Goal: Task Accomplishment & Management: Use online tool/utility

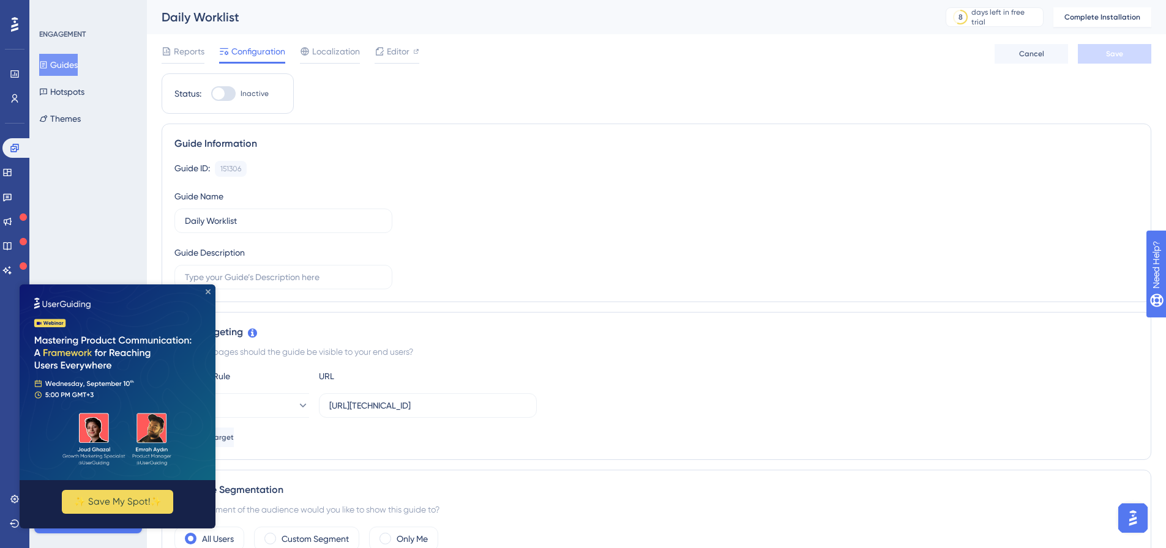
click at [206, 292] on icon "Close Preview" at bounding box center [208, 291] width 5 height 5
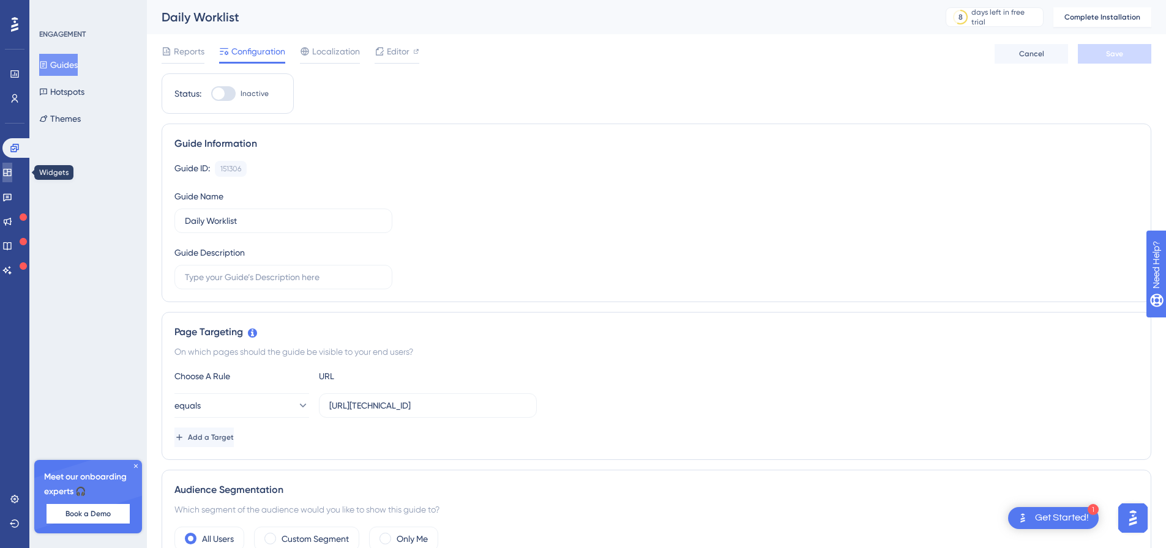
click at [12, 174] on icon at bounding box center [7, 173] width 10 height 10
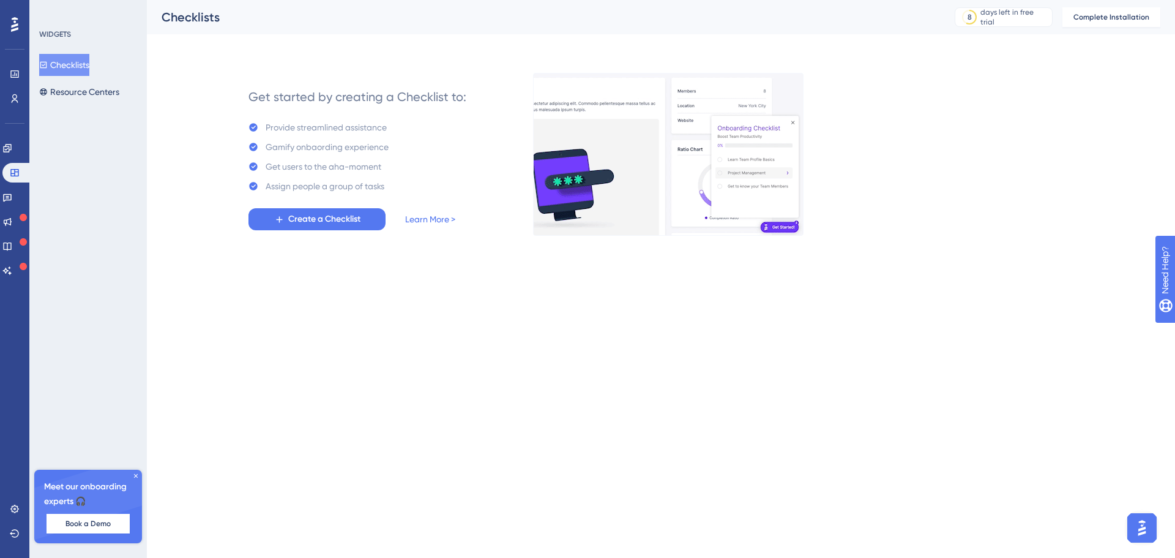
click at [12, 185] on div "Engagement Widgets Feedback Product Updates Knowledge Base AI Assistant" at bounding box center [14, 209] width 24 height 142
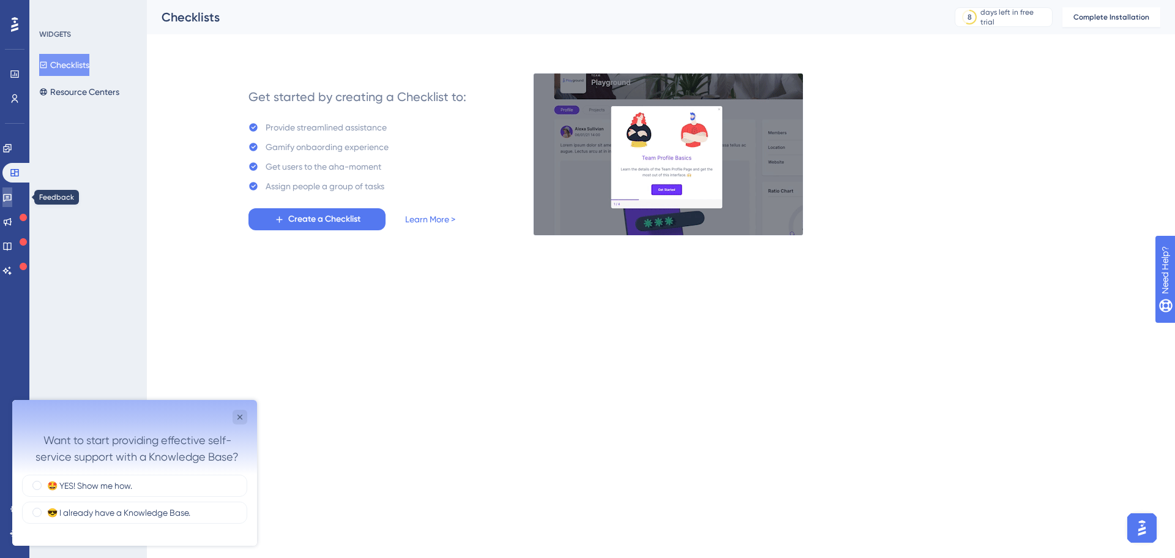
click at [6, 198] on link at bounding box center [7, 197] width 10 height 20
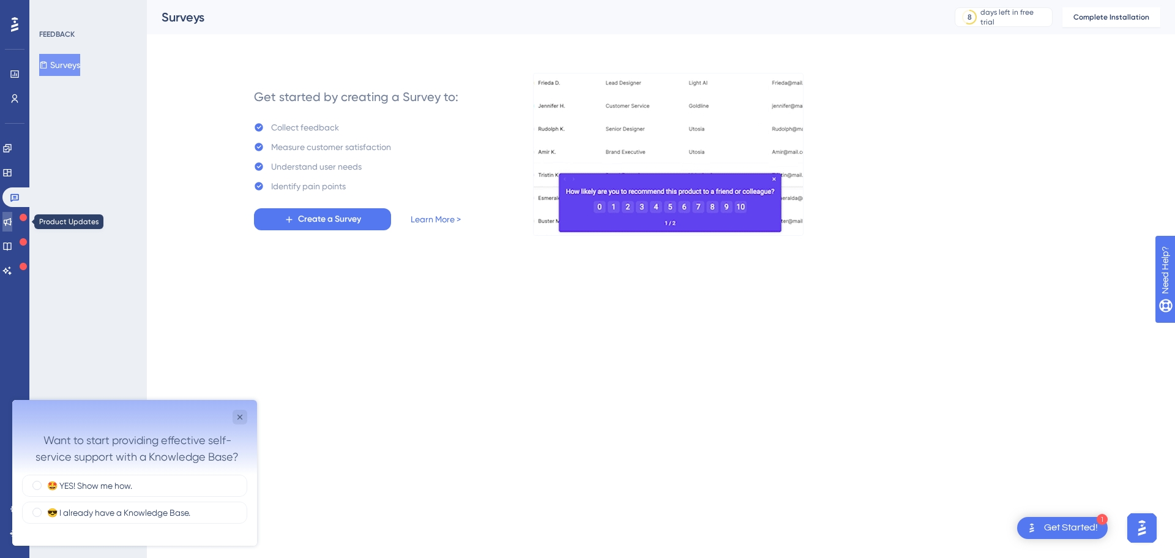
click at [12, 216] on link at bounding box center [7, 222] width 10 height 20
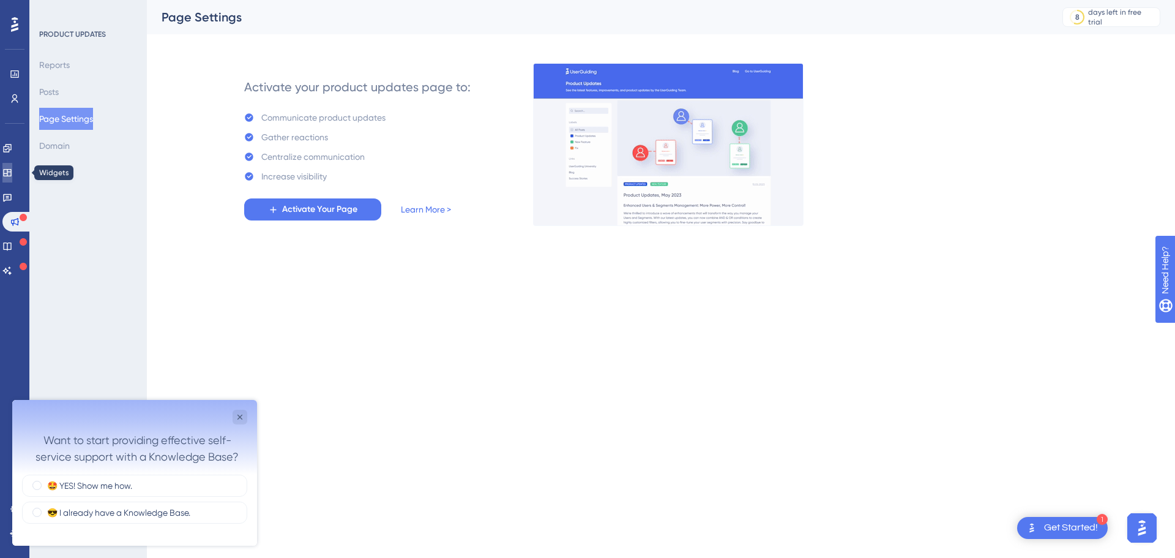
click at [12, 172] on icon at bounding box center [7, 173] width 10 height 10
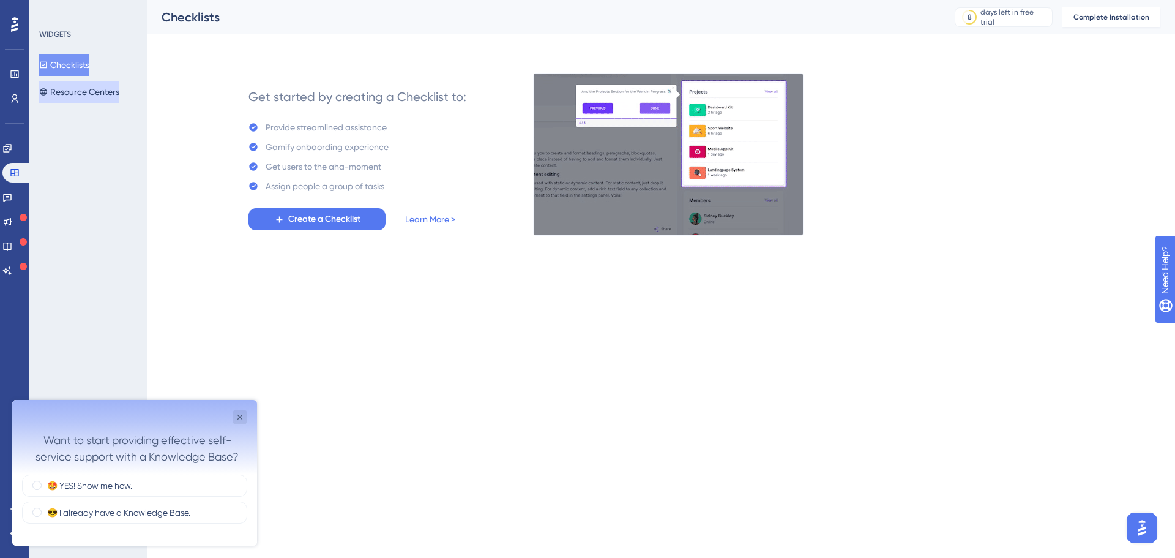
click at [84, 92] on button "Resource Centers" at bounding box center [79, 92] width 80 height 22
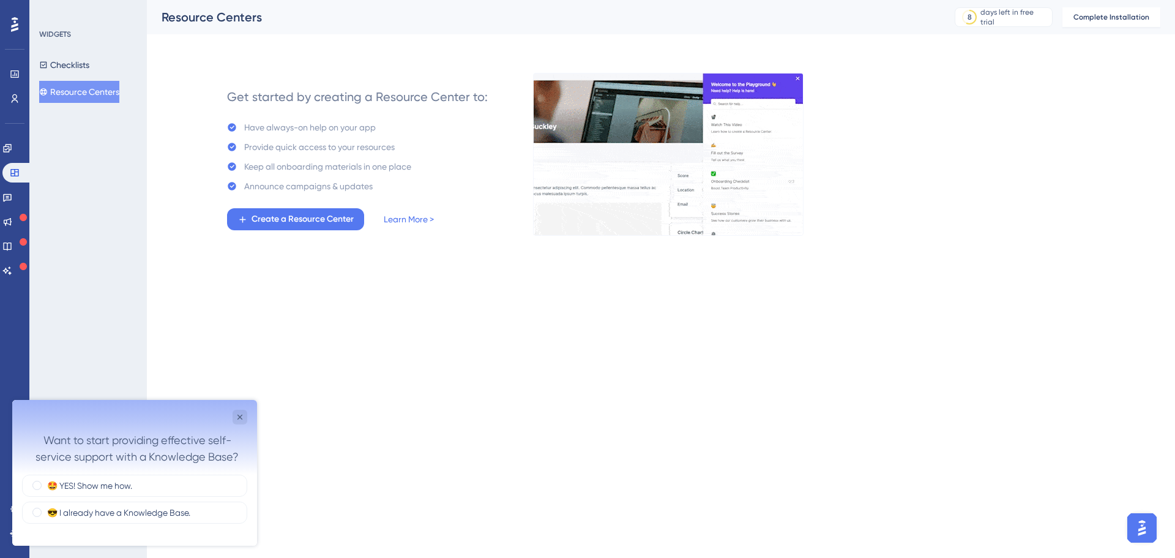
click at [17, 24] on icon at bounding box center [14, 24] width 7 height 15
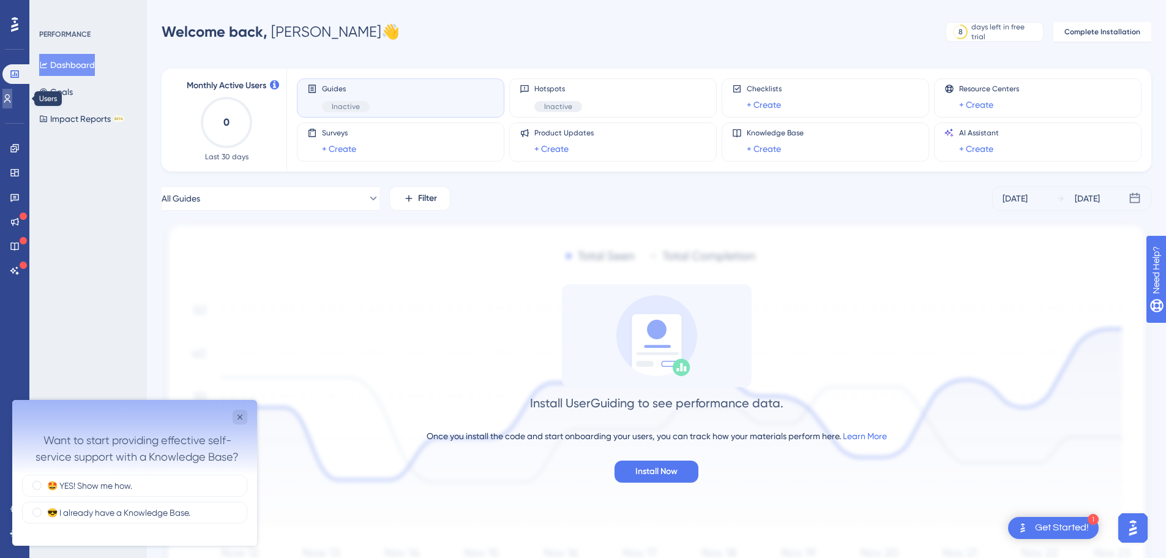
click at [11, 92] on link at bounding box center [7, 99] width 10 height 20
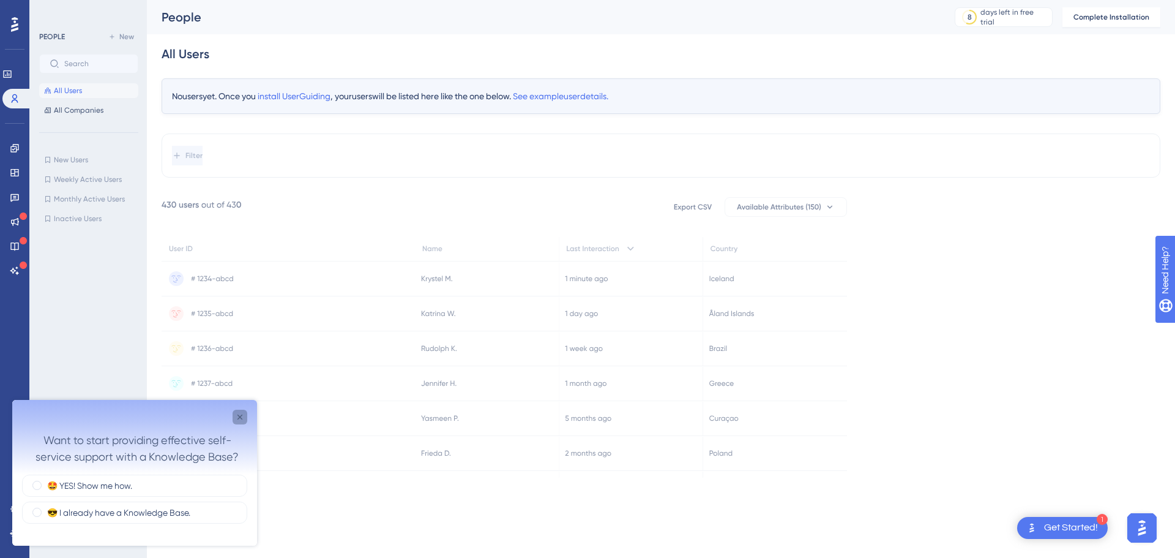
click at [242, 419] on icon "Close survey" at bounding box center [239, 416] width 5 height 5
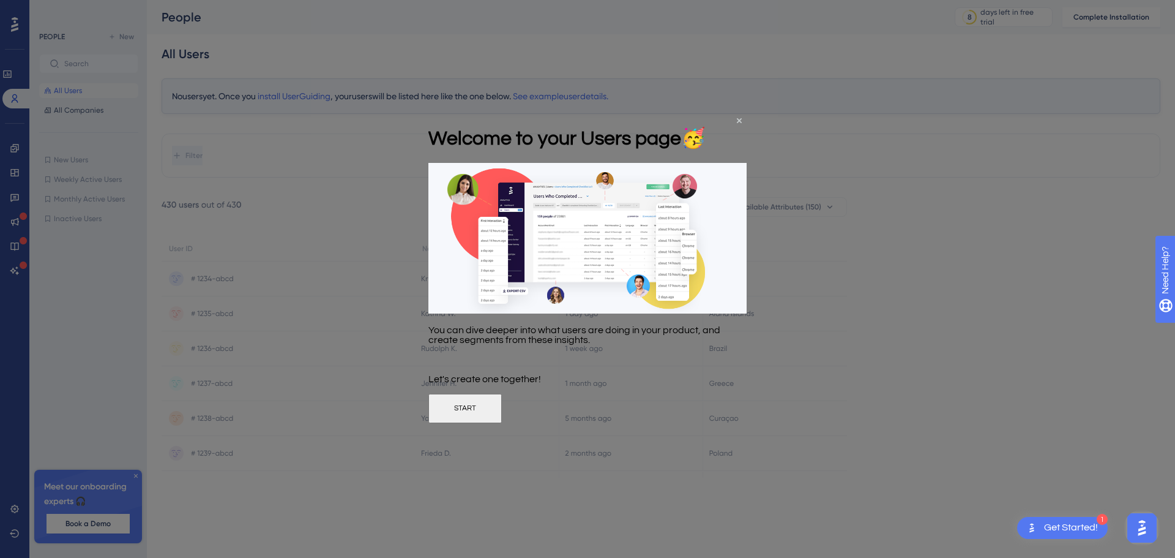
click at [706, 125] on h1 "Welcome to your Users page 🥳" at bounding box center [566, 136] width 277 height 23
click at [706, 122] on div "Welcome to your Users page 🥳" at bounding box center [566, 138] width 277 height 50
click at [502, 417] on button "START" at bounding box center [464, 407] width 73 height 29
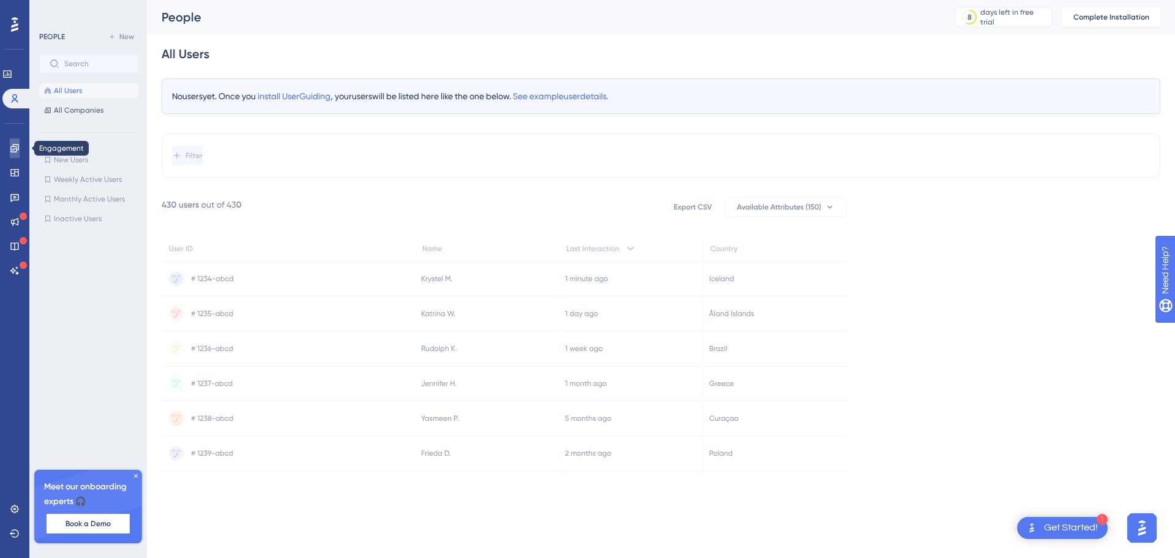
click at [13, 144] on icon at bounding box center [14, 148] width 8 height 8
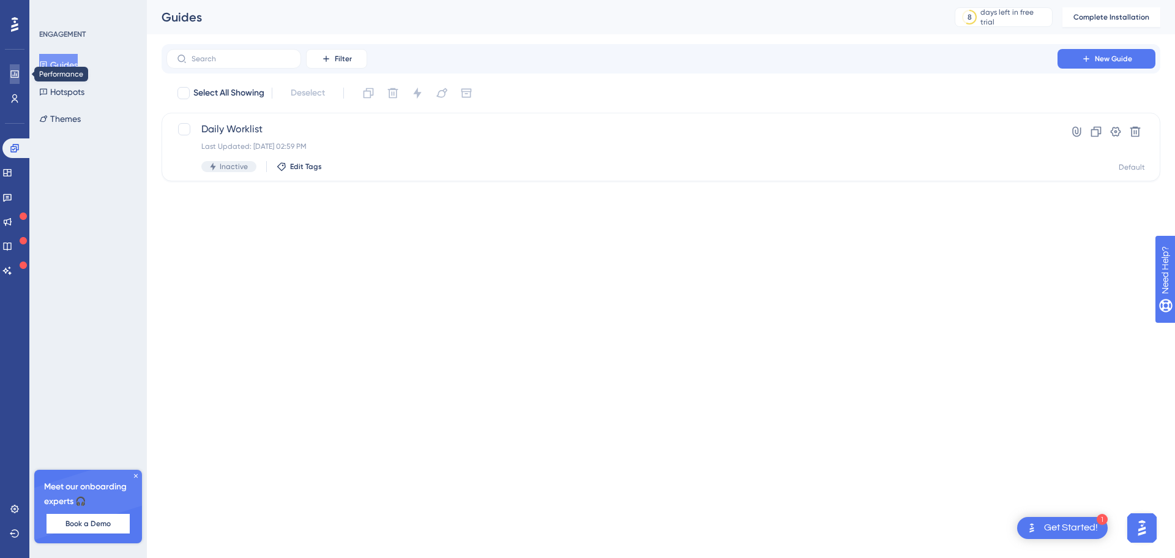
click at [12, 83] on link at bounding box center [15, 74] width 10 height 20
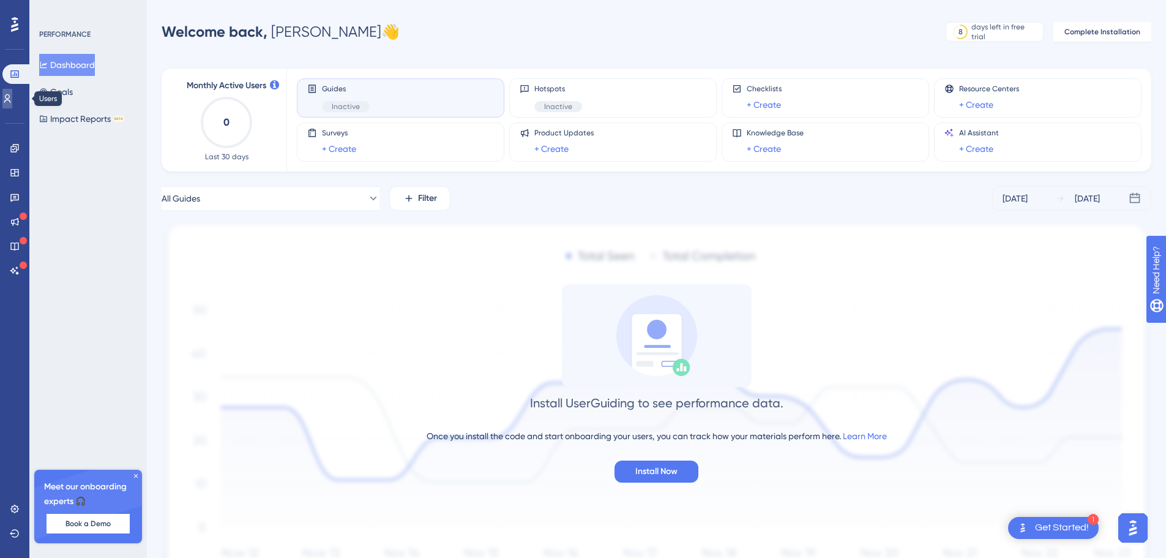
click at [11, 101] on icon at bounding box center [7, 98] width 7 height 9
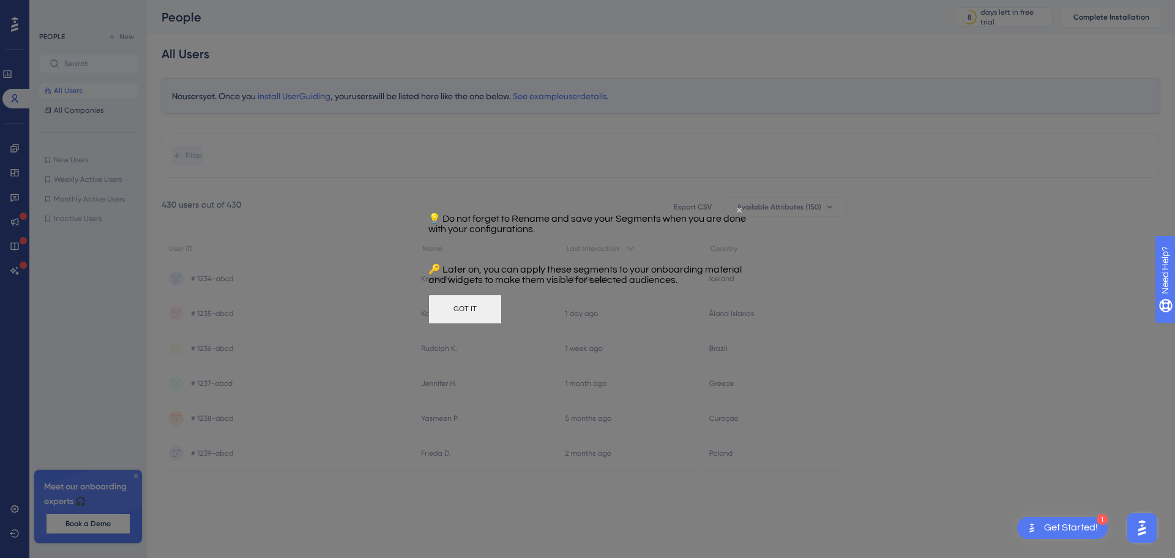
click at [502, 322] on button "GOT IT" at bounding box center [464, 308] width 73 height 29
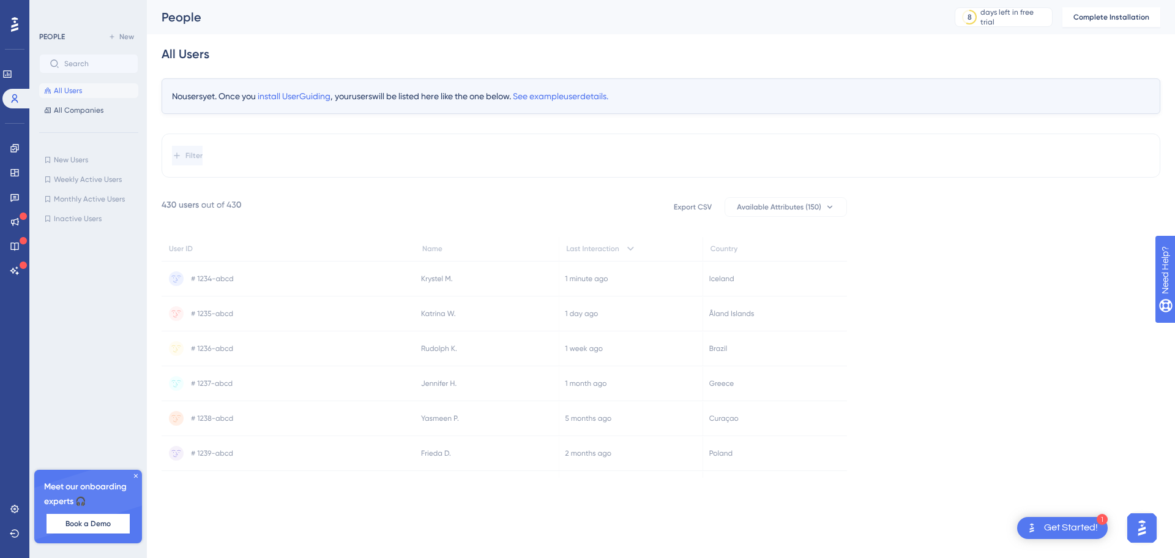
click at [7, 23] on div at bounding box center [15, 25] width 20 height 20
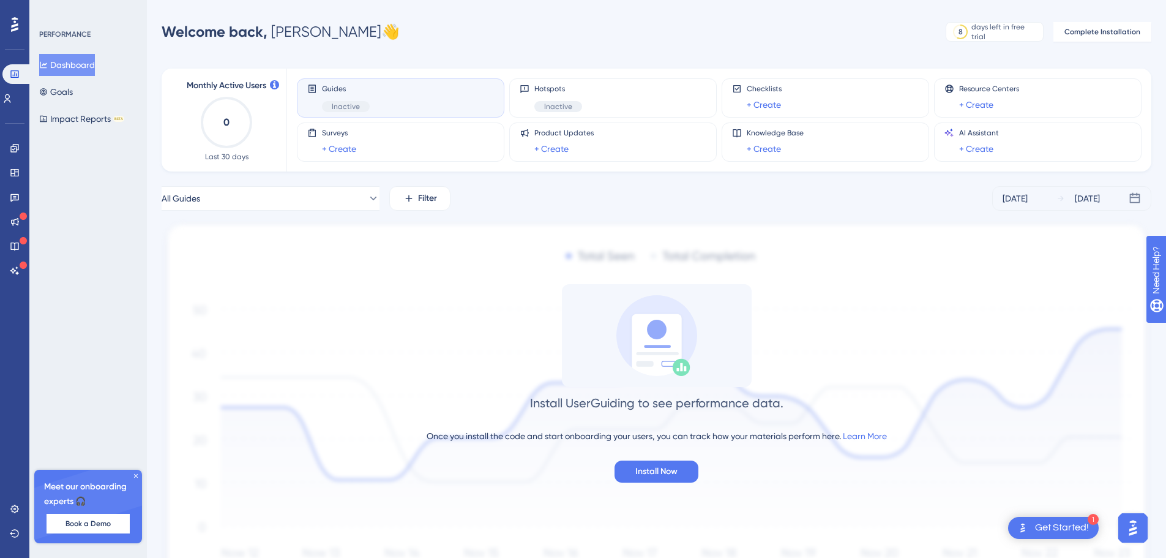
click at [7, 23] on div at bounding box center [15, 25] width 20 height 20
click at [12, 95] on icon at bounding box center [15, 99] width 10 height 10
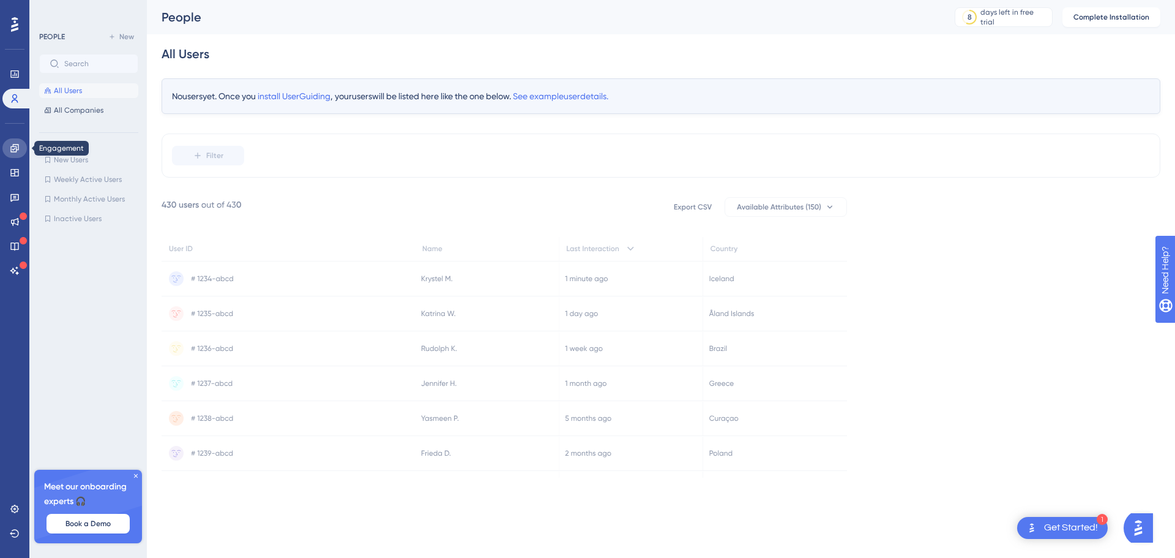
click at [13, 155] on link at bounding box center [14, 148] width 24 height 20
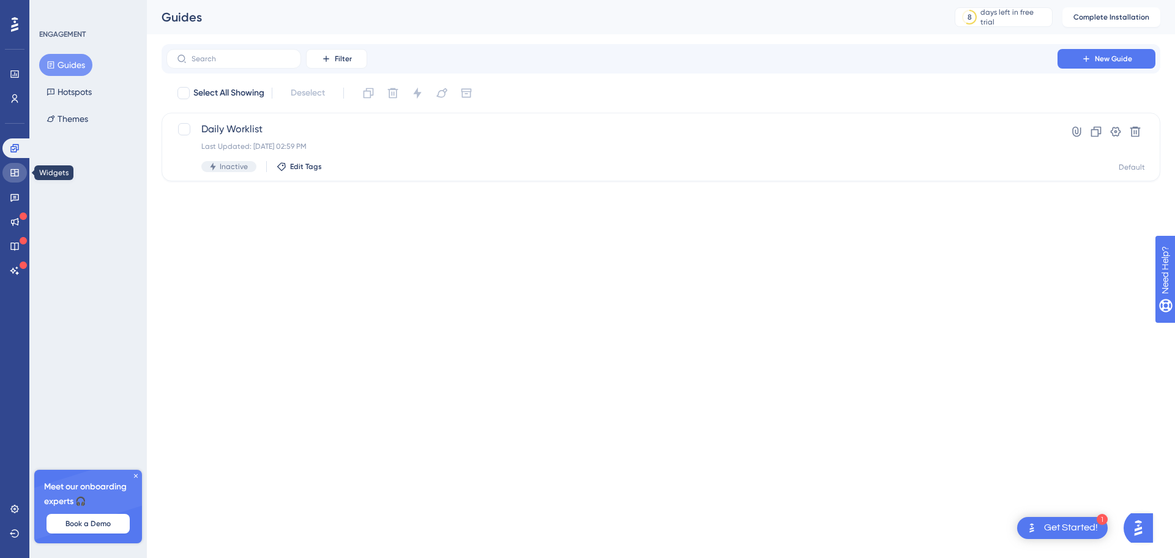
click at [14, 171] on icon at bounding box center [15, 173] width 10 height 10
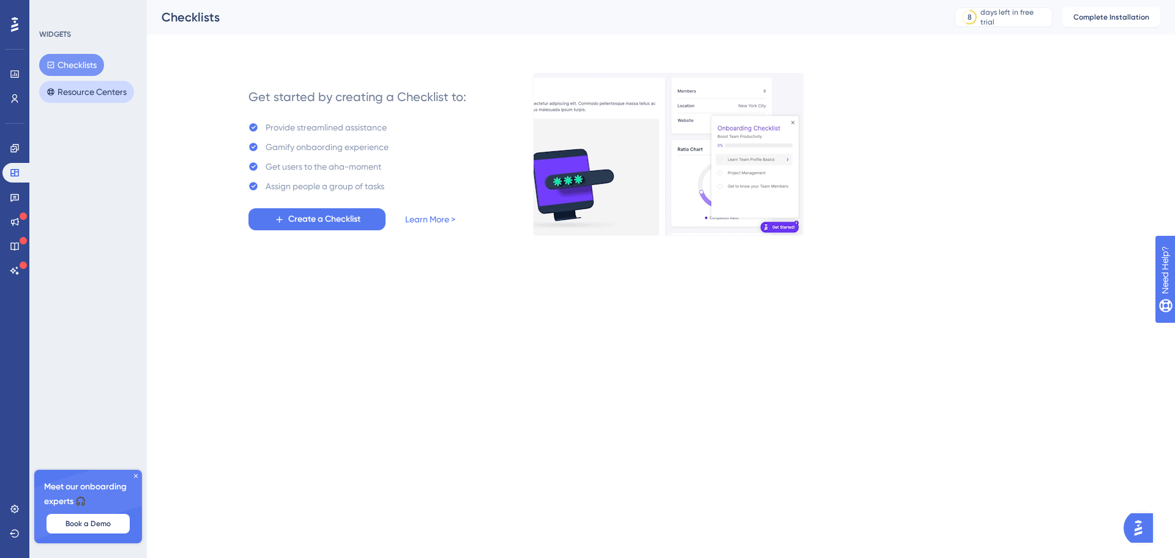
click at [66, 93] on button "Resource Centers" at bounding box center [86, 92] width 95 height 22
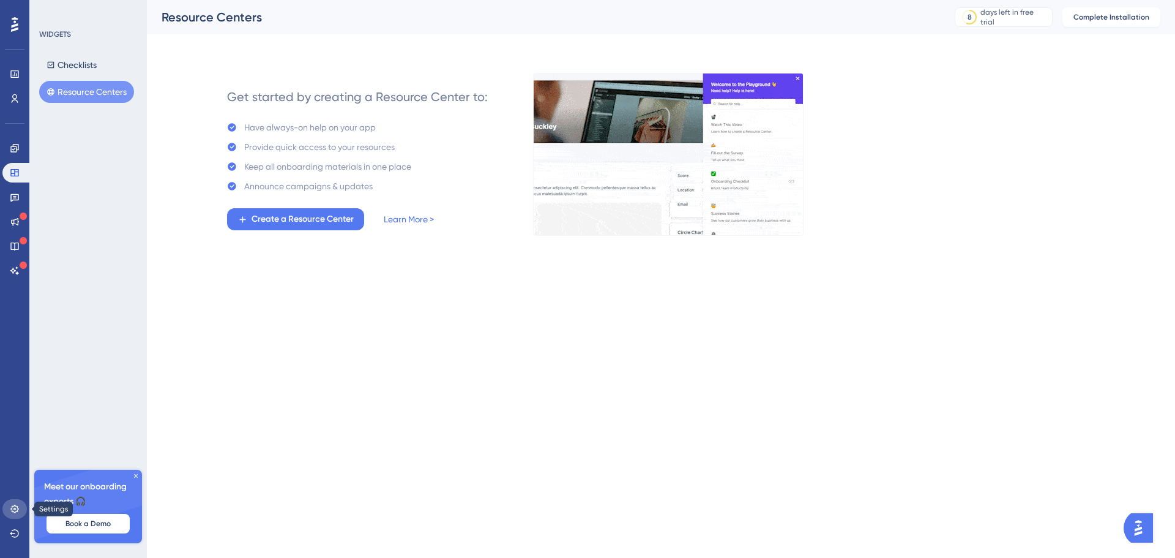
click at [6, 510] on link at bounding box center [14, 509] width 24 height 20
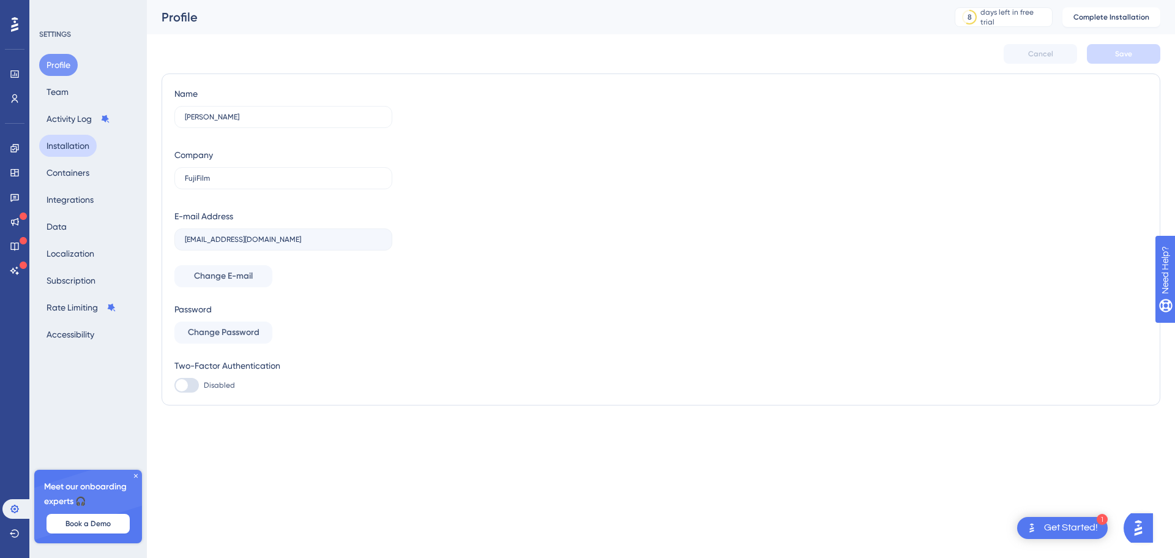
click at [80, 146] on button "Installation" at bounding box center [68, 146] width 58 height 22
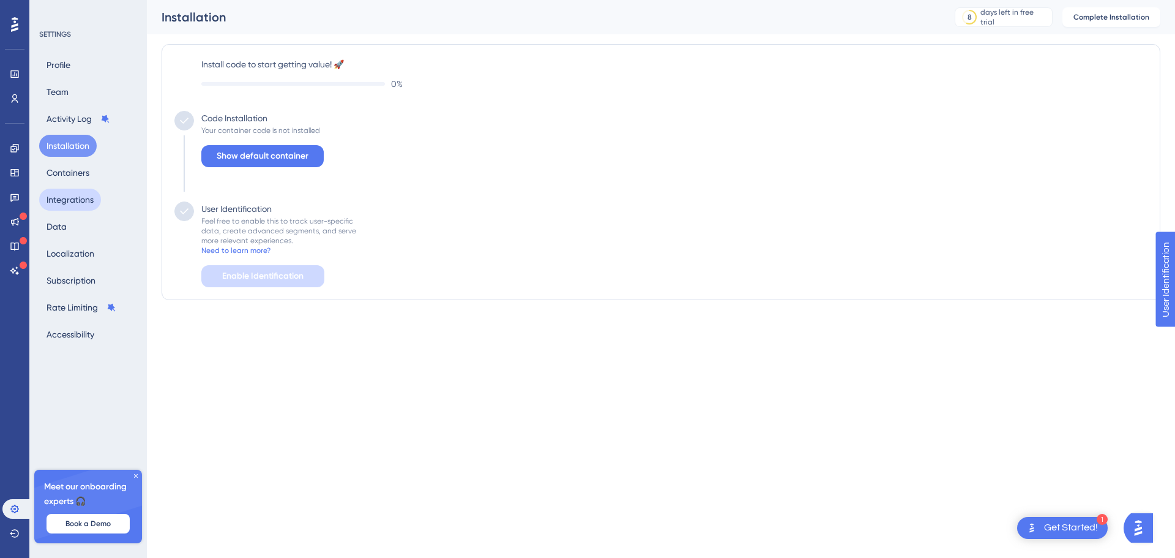
click at [71, 195] on button "Integrations" at bounding box center [70, 200] width 62 height 22
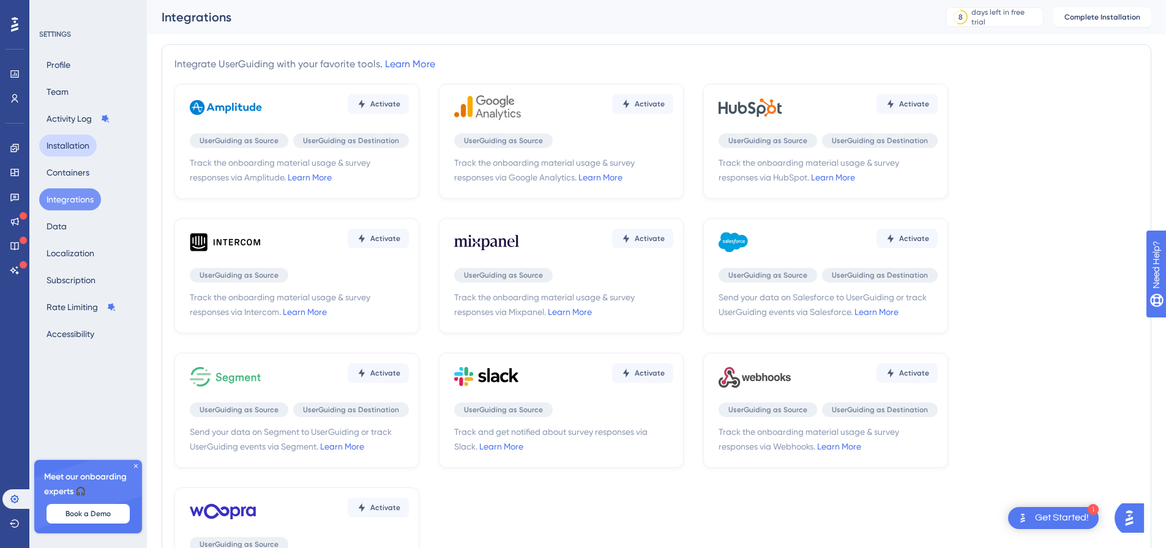
click at [61, 144] on button "Installation" at bounding box center [68, 146] width 58 height 22
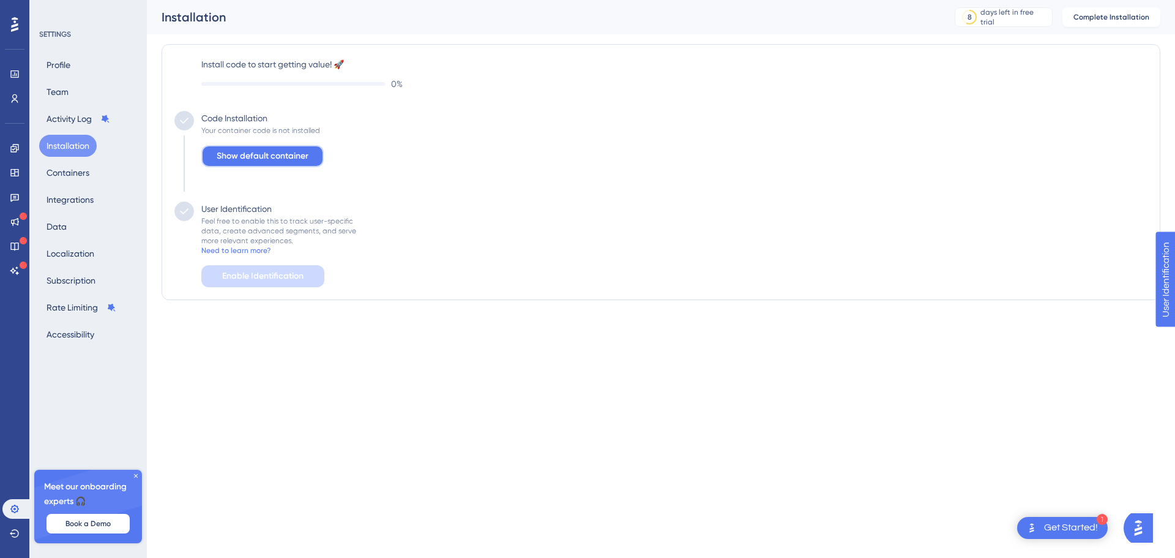
click at [248, 155] on span "Show default container" at bounding box center [263, 156] width 92 height 15
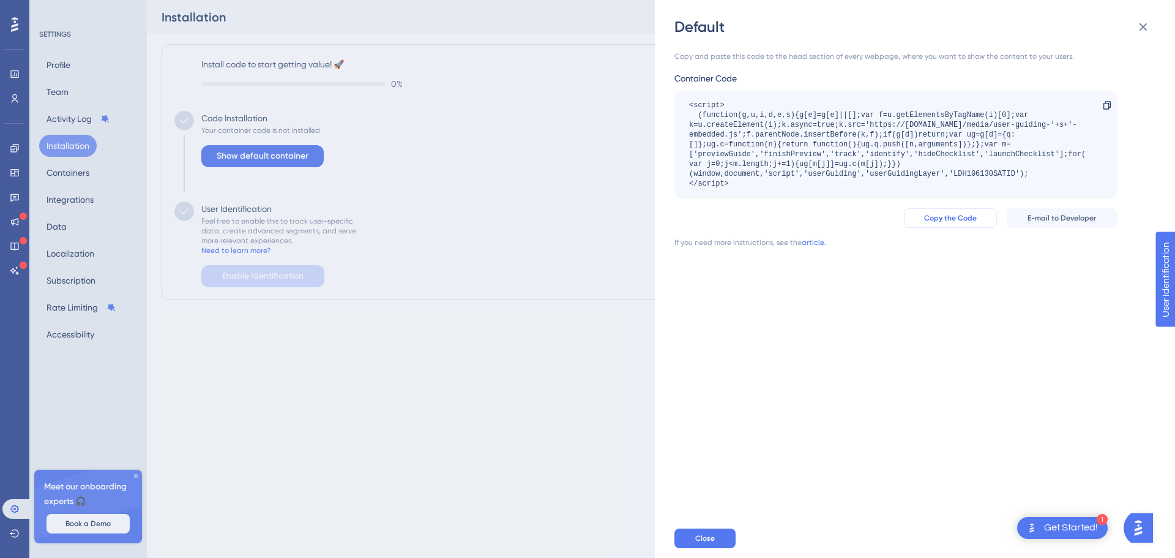
click at [971, 223] on button "Copy the Code" at bounding box center [950, 218] width 93 height 20
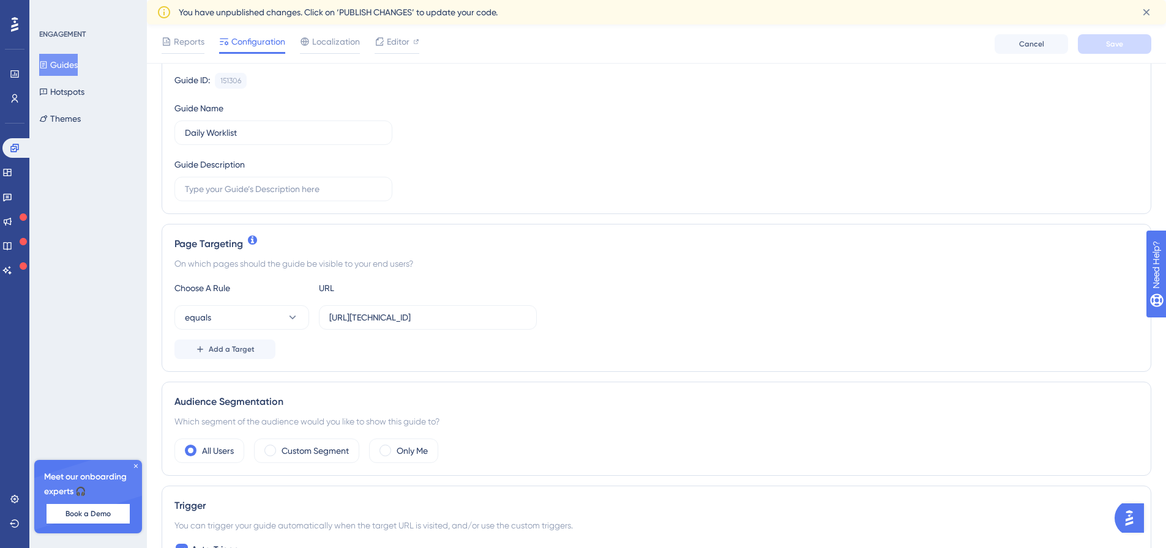
scroll to position [122, 0]
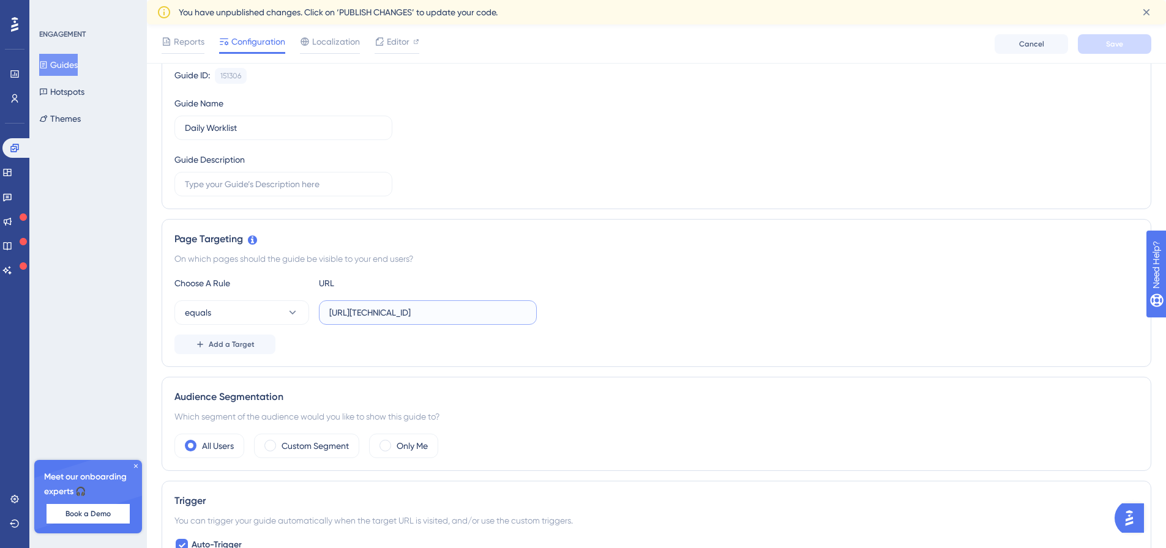
click at [501, 308] on input "[URL][TECHNICAL_ID]" at bounding box center [427, 312] width 197 height 13
type input "/WebForms/Worklists/DailyWorklist/DailyWorklist.aspx"
click at [1115, 48] on span "Save" at bounding box center [1114, 44] width 17 height 10
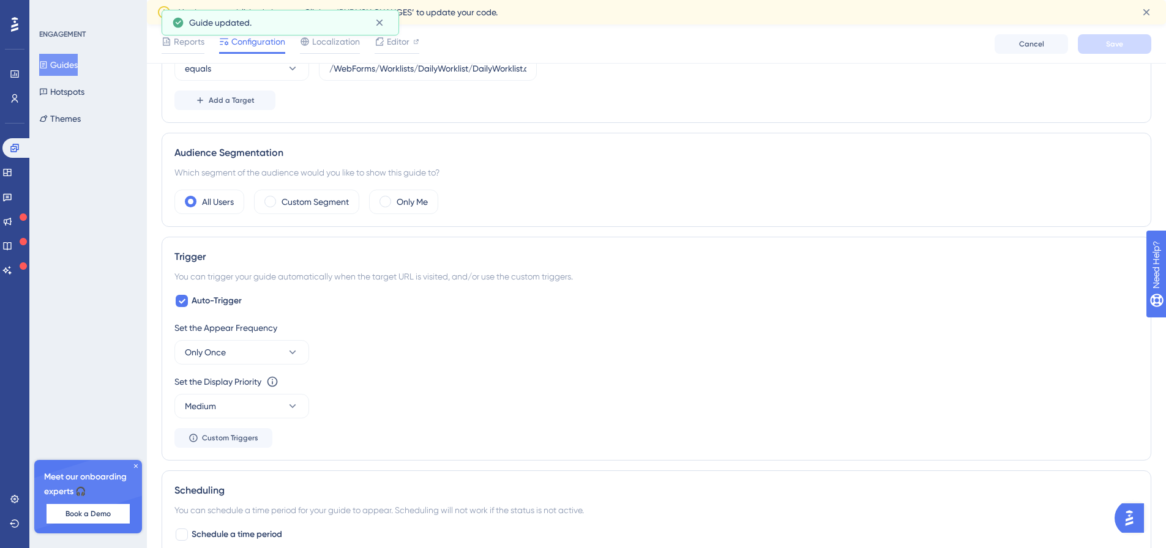
scroll to position [367, 0]
click at [269, 352] on button "Only Once" at bounding box center [241, 352] width 135 height 24
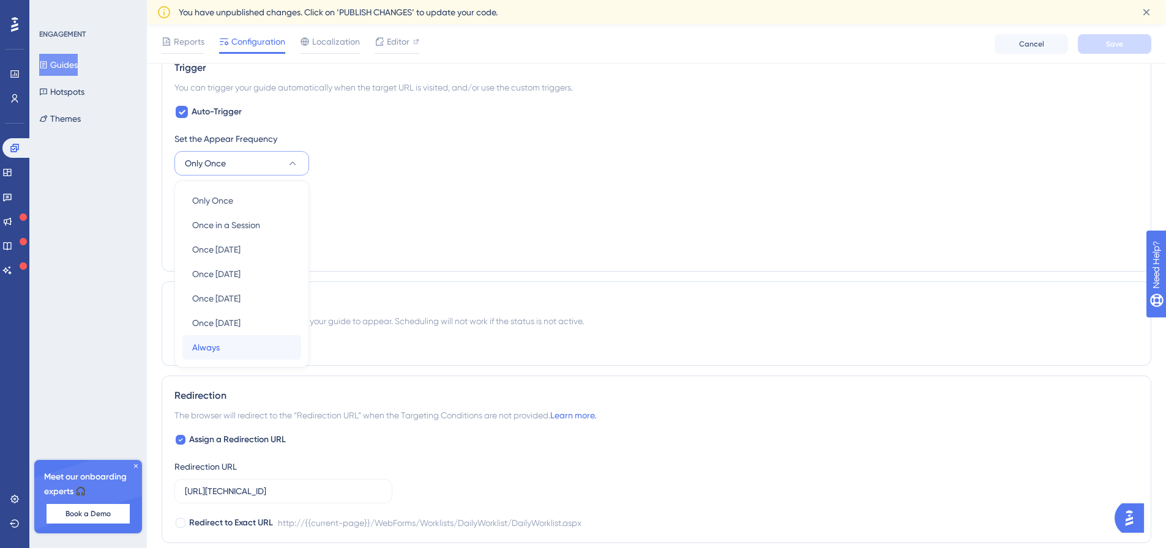
click at [242, 347] on div "Always Always" at bounding box center [241, 347] width 99 height 24
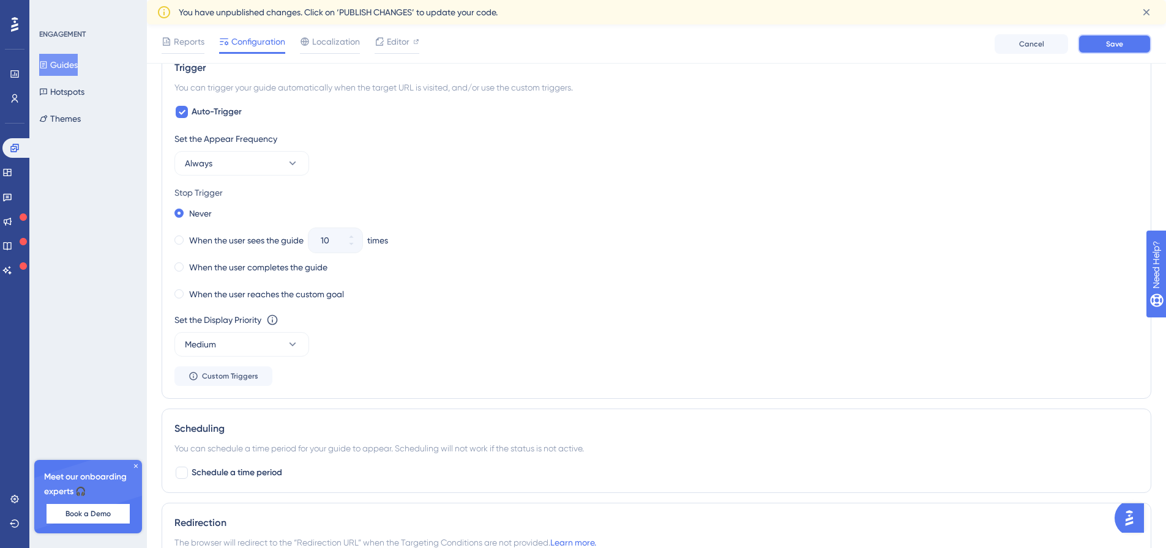
click at [1108, 47] on span "Save" at bounding box center [1114, 44] width 17 height 10
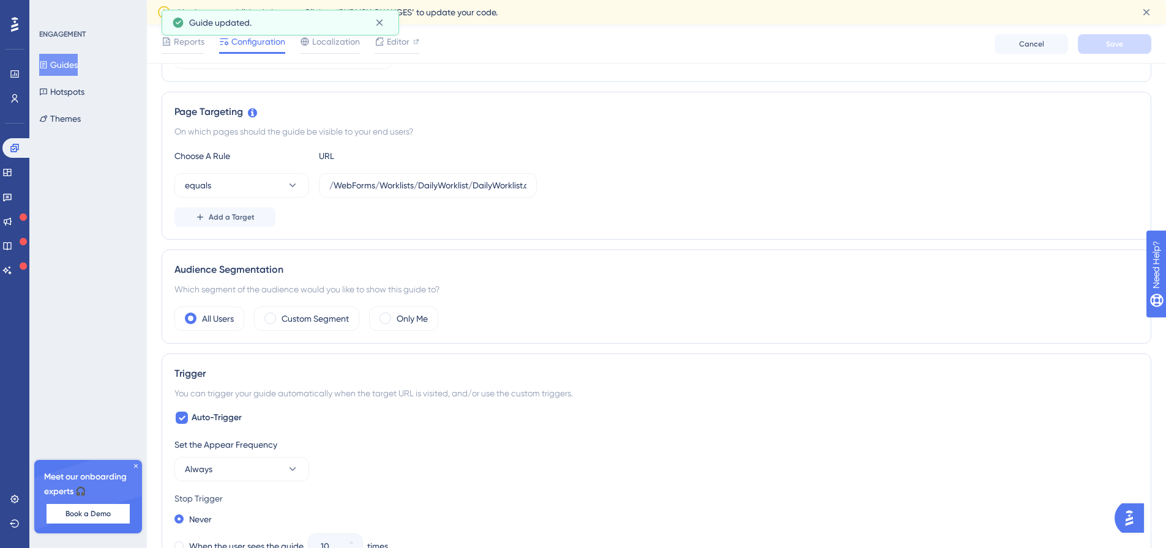
scroll to position [0, 0]
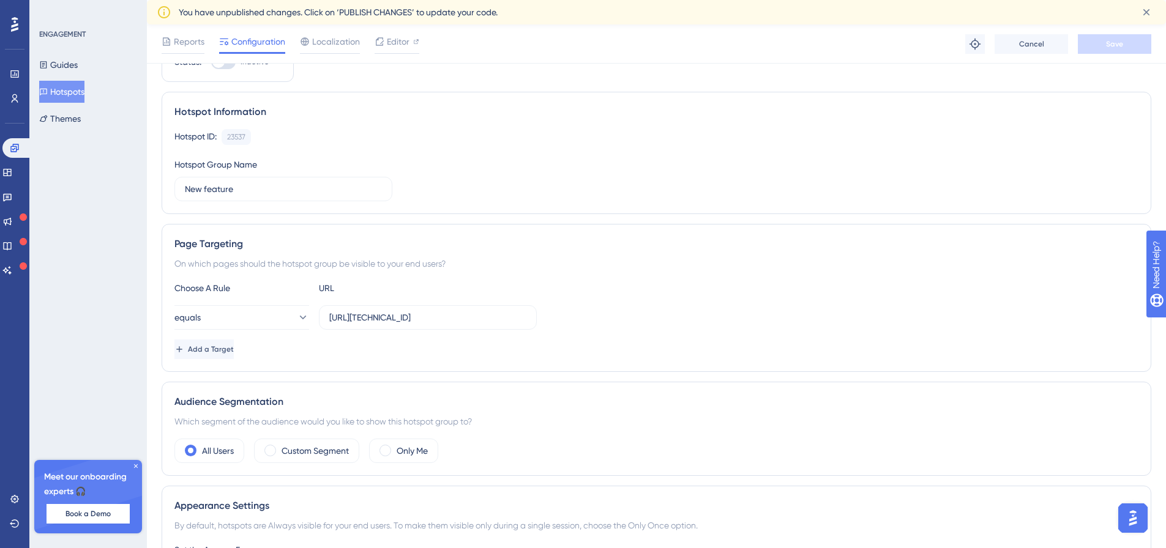
scroll to position [122, 0]
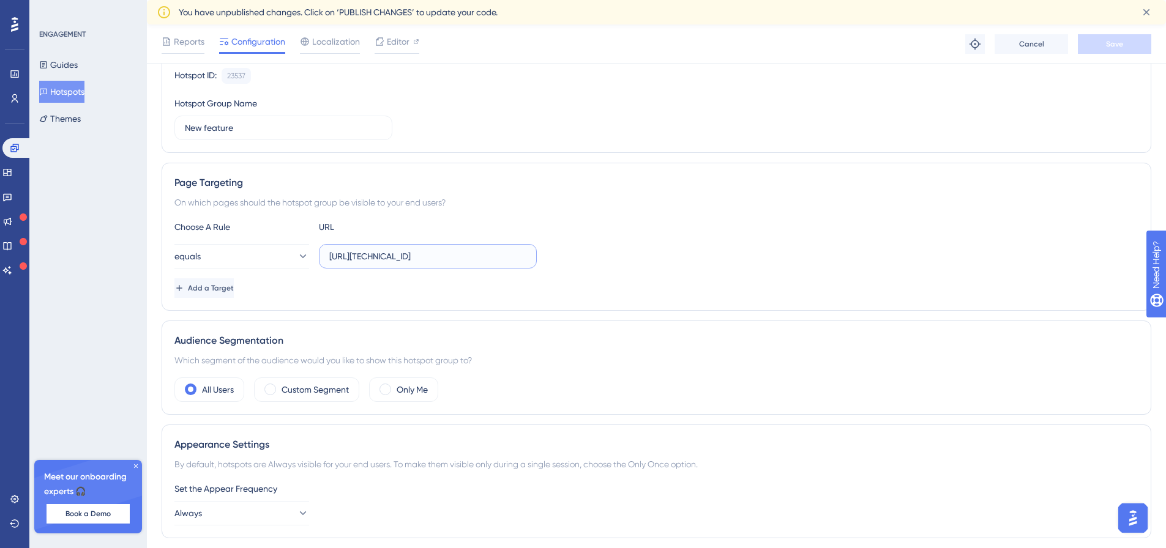
click at [426, 255] on input "[URL][TECHNICAL_ID]" at bounding box center [427, 256] width 197 height 13
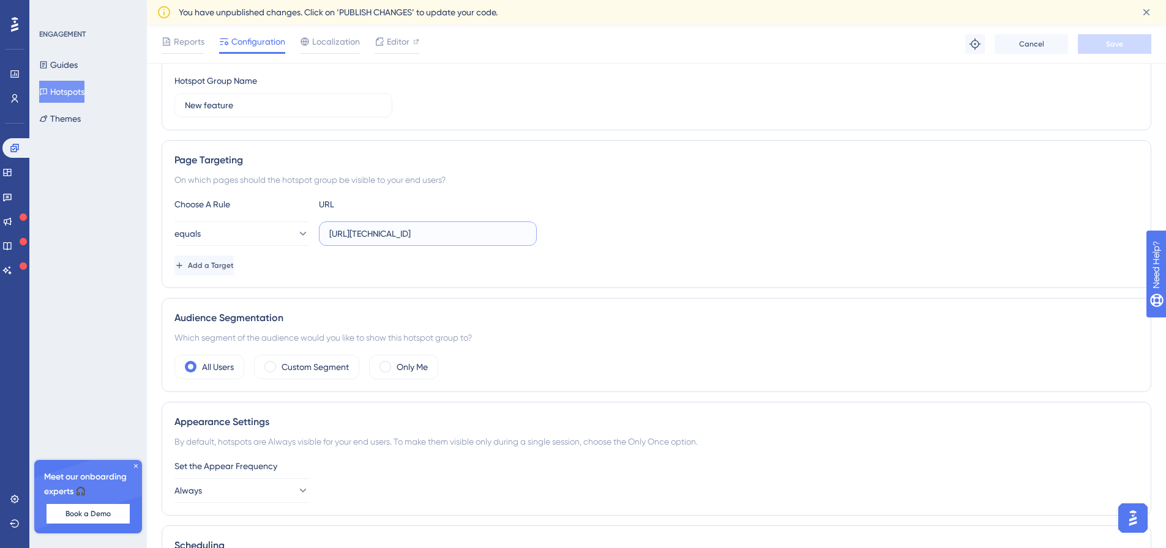
scroll to position [0, 0]
